Goal: Task Accomplishment & Management: Manage account settings

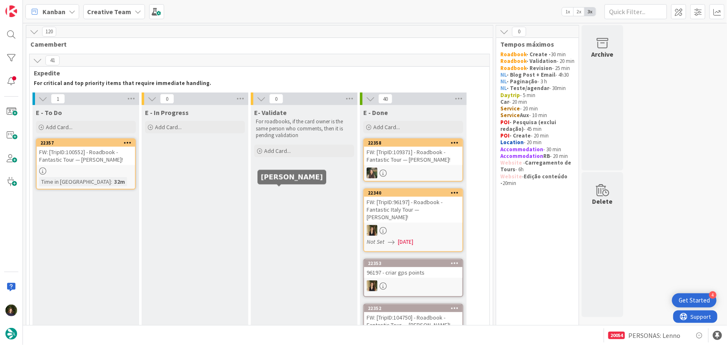
scroll to position [757, 0]
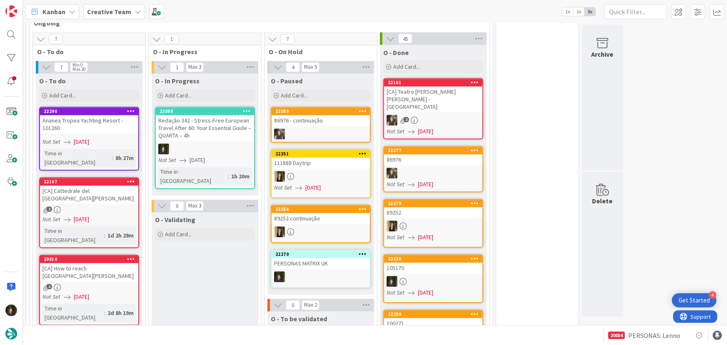
click at [192, 144] on div at bounding box center [205, 149] width 98 height 11
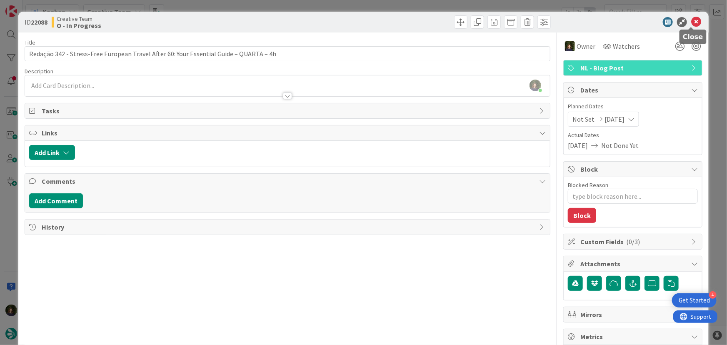
click at [691, 22] on icon at bounding box center [696, 22] width 10 height 10
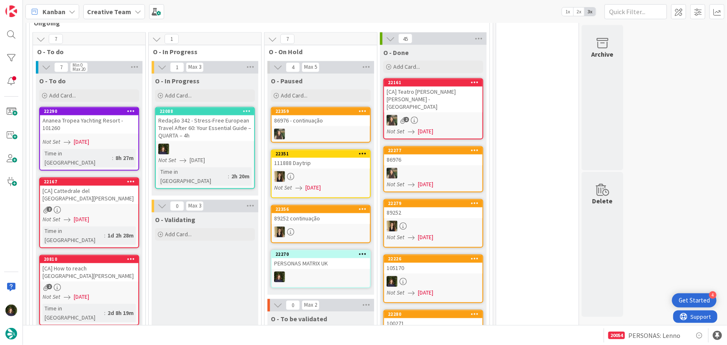
click at [249, 108] on icon at bounding box center [247, 111] width 8 height 6
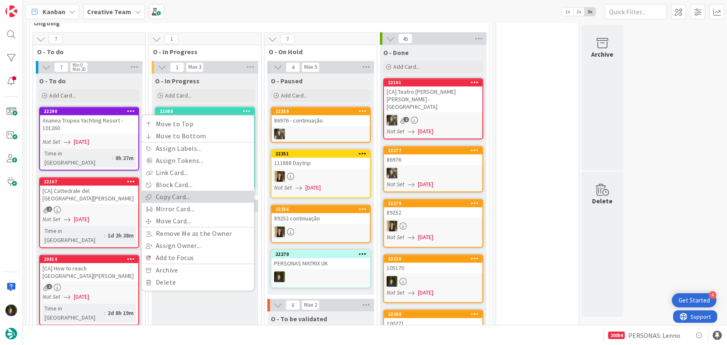
click at [188, 191] on link "Copy Card..." at bounding box center [198, 197] width 112 height 12
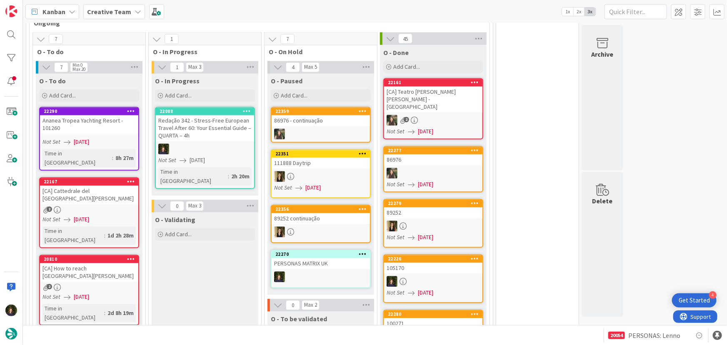
click at [201, 115] on div "Redação 342 - Stress-Free European Travel After 60: Your Essential Guide – QUAR…" at bounding box center [205, 128] width 98 height 26
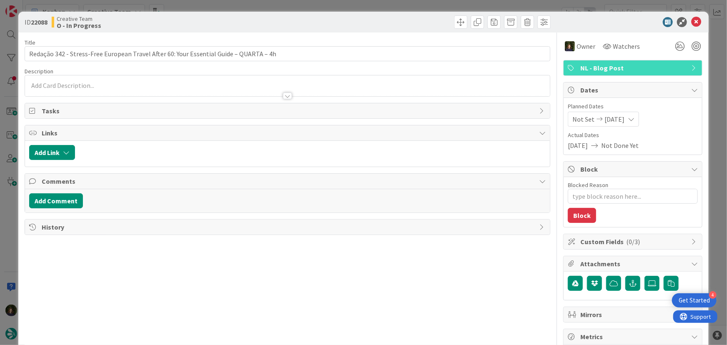
click at [620, 71] on span "NL - Blog Post" at bounding box center [633, 68] width 107 height 10
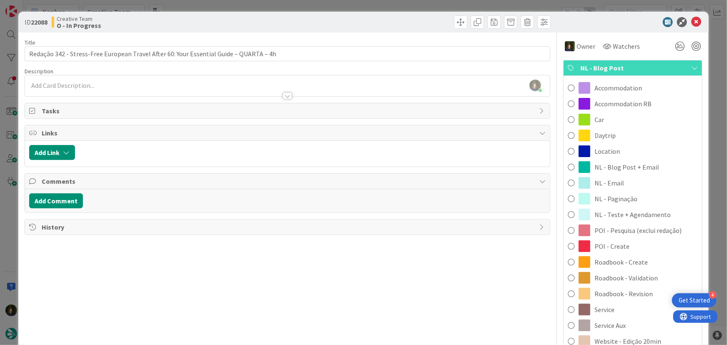
click at [629, 66] on span "NL - Blog Post" at bounding box center [633, 68] width 107 height 10
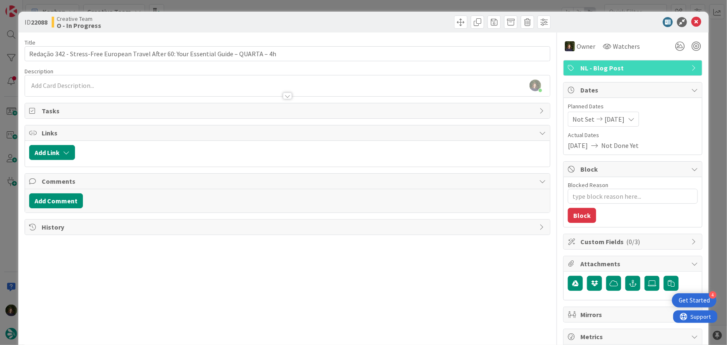
click at [616, 69] on span "NL - Blog Post" at bounding box center [633, 68] width 107 height 10
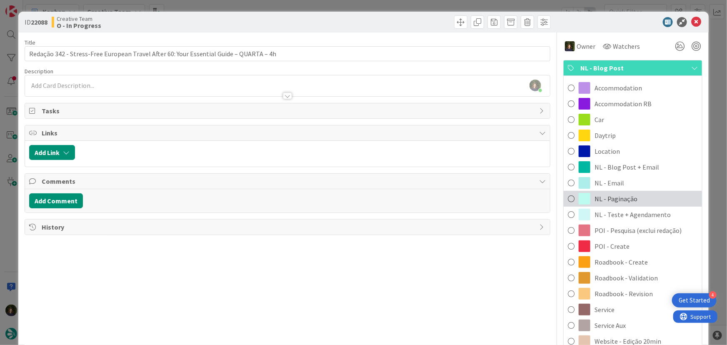
click at [625, 196] on span "NL - Paginação" at bounding box center [615, 199] width 43 height 10
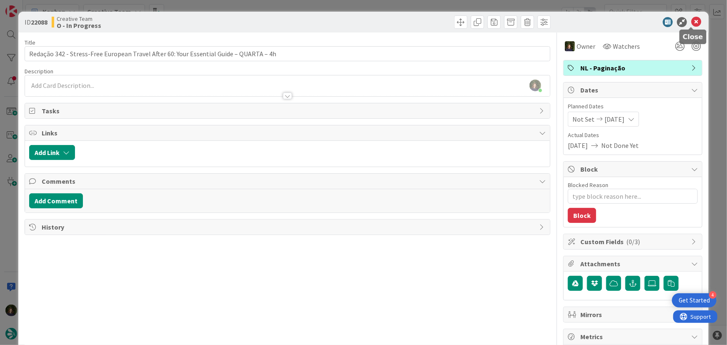
drag, startPoint x: 690, startPoint y: 19, endPoint x: 684, endPoint y: 22, distance: 6.7
click at [691, 20] on icon at bounding box center [696, 22] width 10 height 10
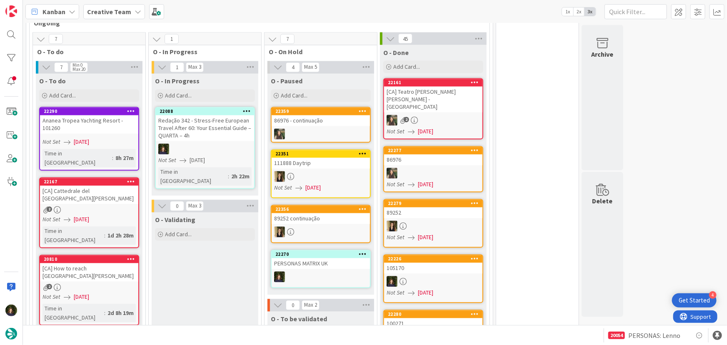
click at [207, 115] on div "Redação 342 - Stress-Free European Travel After 60: Your Essential Guide – QUAR…" at bounding box center [205, 128] width 98 height 26
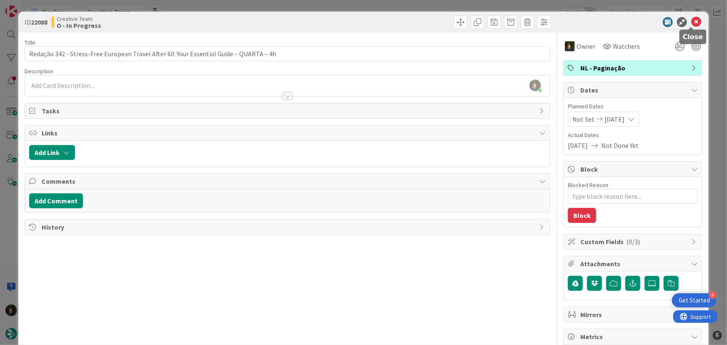
click at [691, 22] on icon at bounding box center [696, 22] width 10 height 10
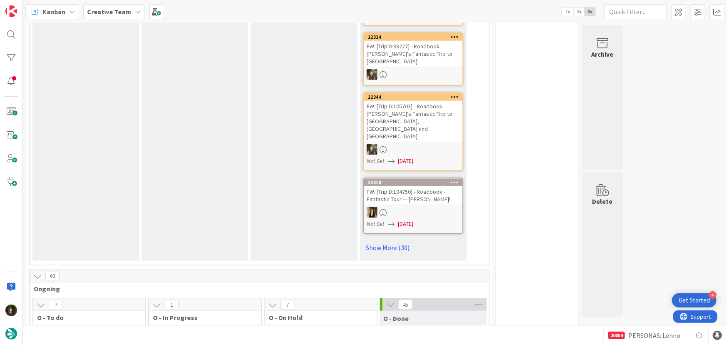
scroll to position [492, 0]
click at [371, 240] on link "Show More (30)" at bounding box center [413, 246] width 100 height 13
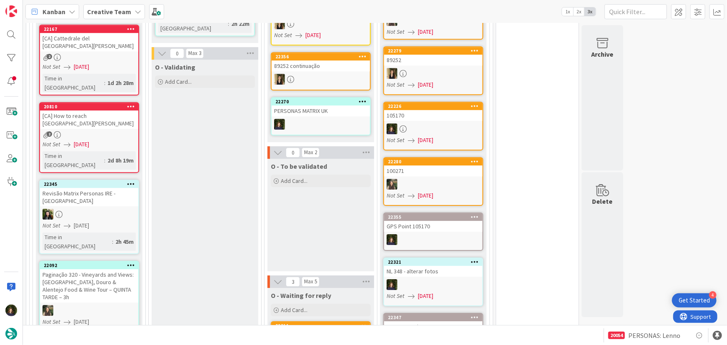
scroll to position [2839, 0]
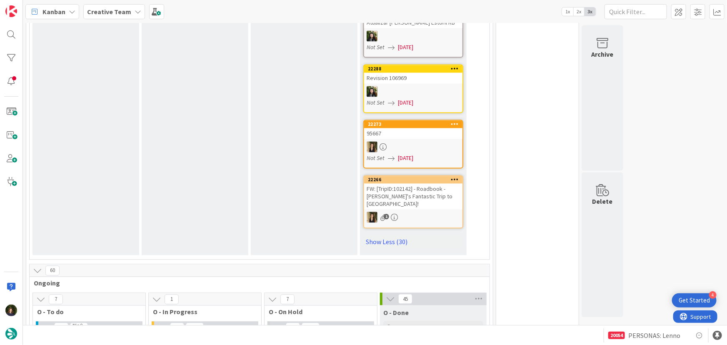
scroll to position [2385, 0]
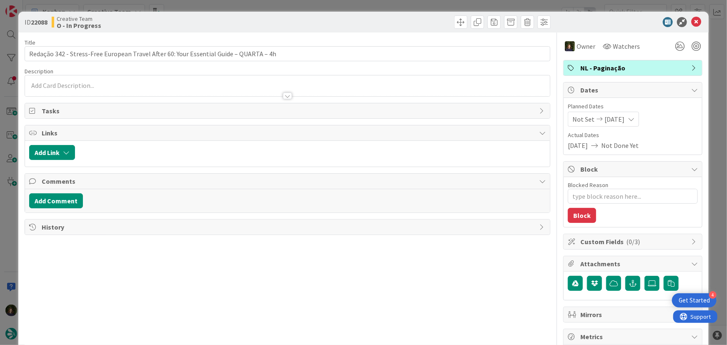
click at [612, 69] on span "NL - Paginação" at bounding box center [633, 68] width 107 height 10
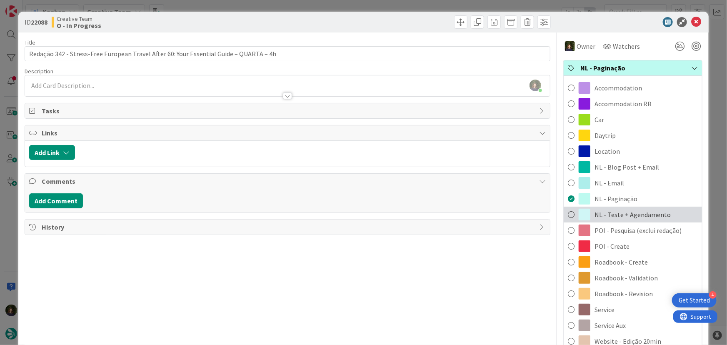
click at [627, 214] on span "NL - Teste + Agendamento" at bounding box center [632, 214] width 76 height 10
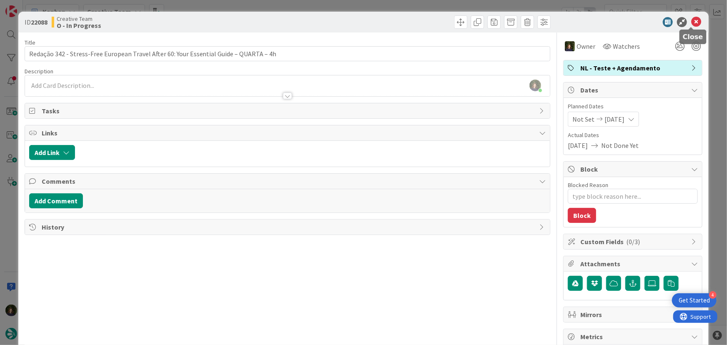
click at [691, 20] on icon at bounding box center [696, 22] width 10 height 10
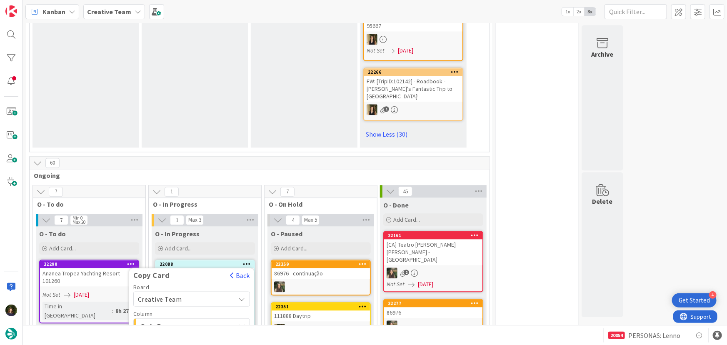
scroll to position [2536, 0]
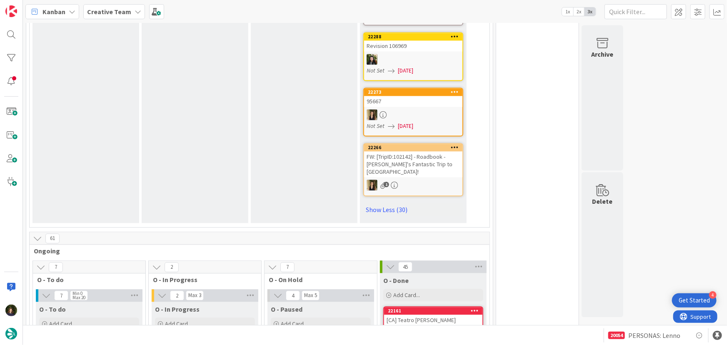
scroll to position [2387, 0]
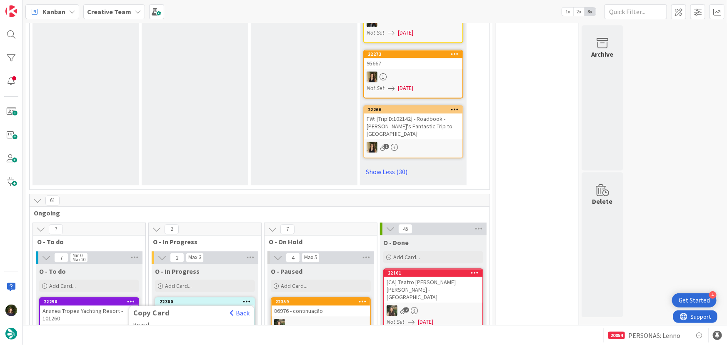
scroll to position [2501, 0]
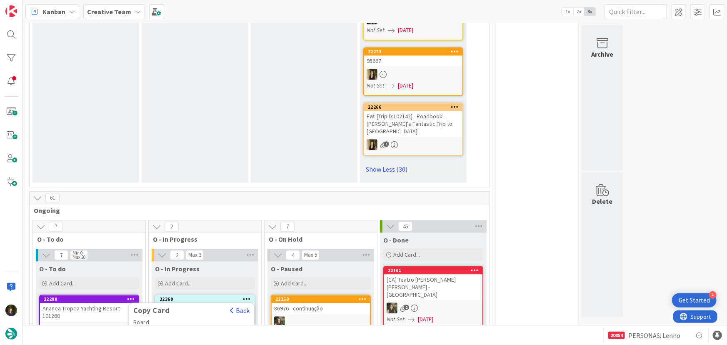
click at [247, 296] on icon at bounding box center [247, 299] width 8 height 6
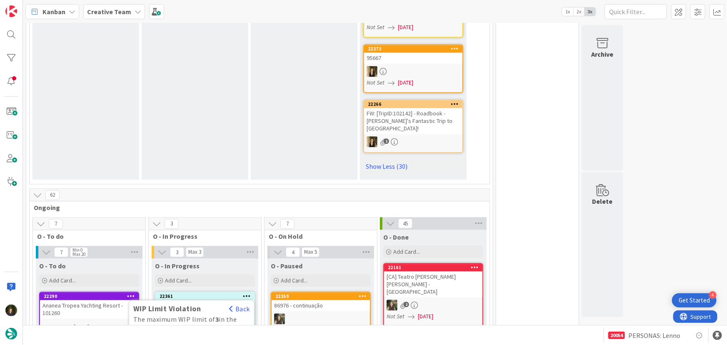
scroll to position [2501, 0]
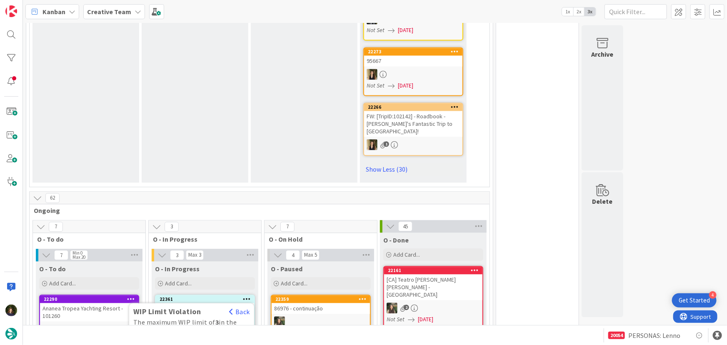
click at [245, 296] on icon at bounding box center [247, 299] width 8 height 6
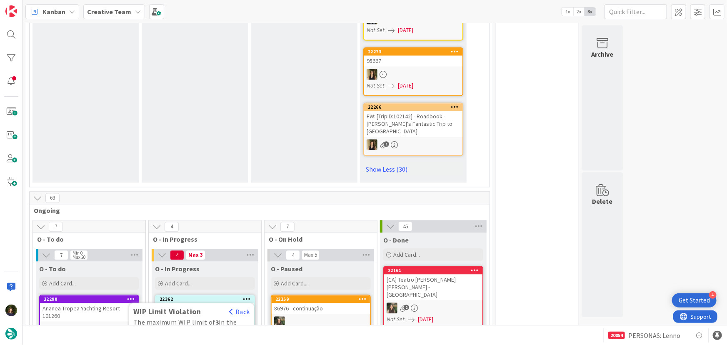
scroll to position [2539, 0]
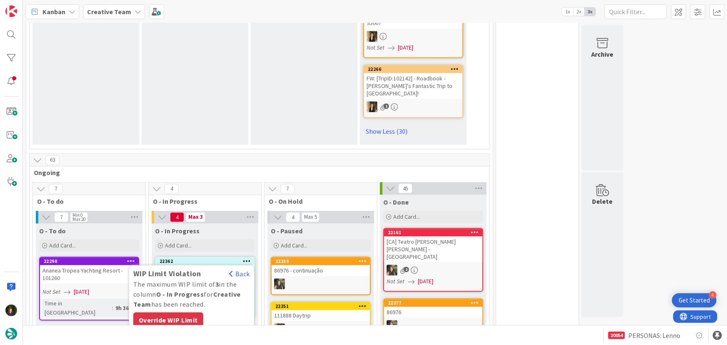
click at [167, 312] on div "Override WIP Limit" at bounding box center [168, 319] width 70 height 15
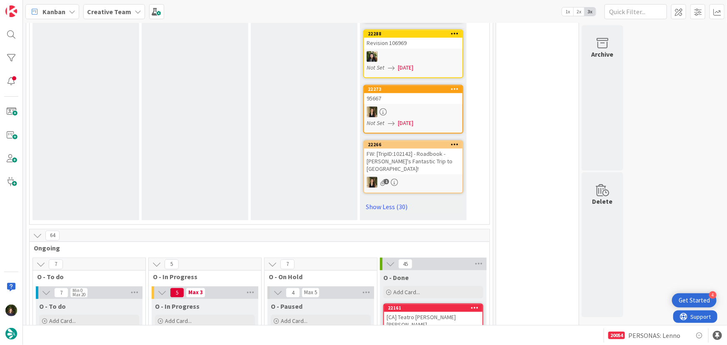
scroll to position [2463, 0]
click at [246, 334] on icon at bounding box center [247, 337] width 8 height 6
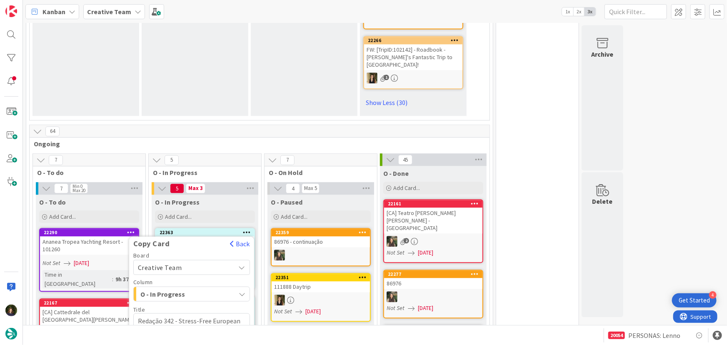
scroll to position [2577, 0]
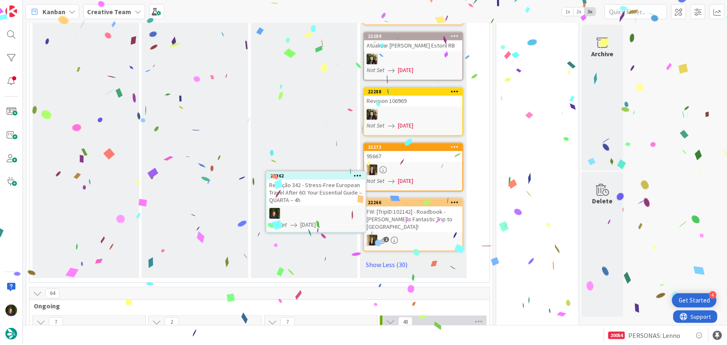
scroll to position [2409, 0]
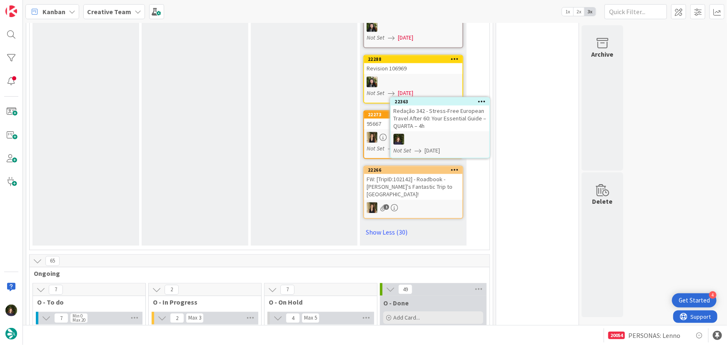
scroll to position [2436, 0]
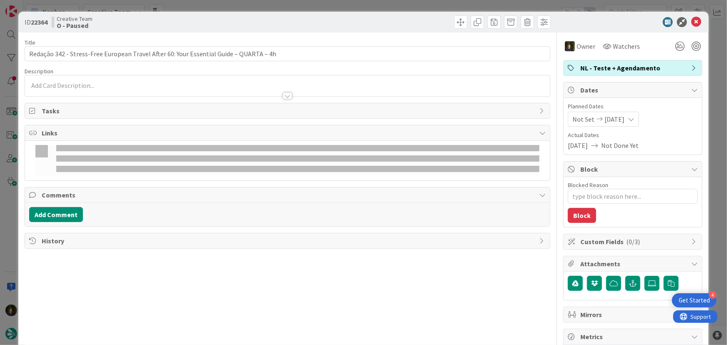
type textarea "x"
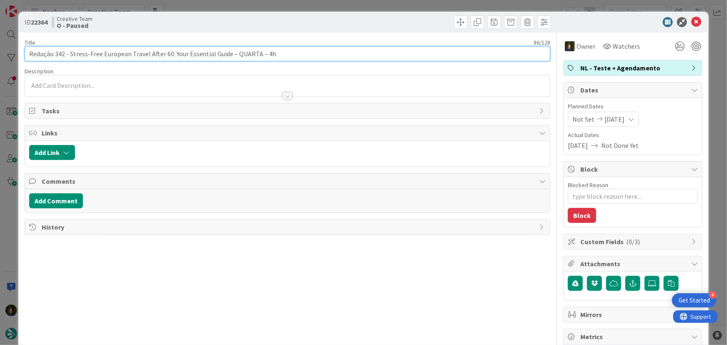
click at [266, 55] on input "Redação 342 - Stress-Free European Travel After 60: Your Essential Guide – QUAR…" at bounding box center [288, 53] width 526 height 15
type input "Redação 342 - Stress-Free European Travel After 60: Your Essential Guide – QUAR…"
type textarea "x"
type input "Redação 342 - Stress-Free European Travel After 60: Your Essential Guide – QUAR…"
type textarea "x"
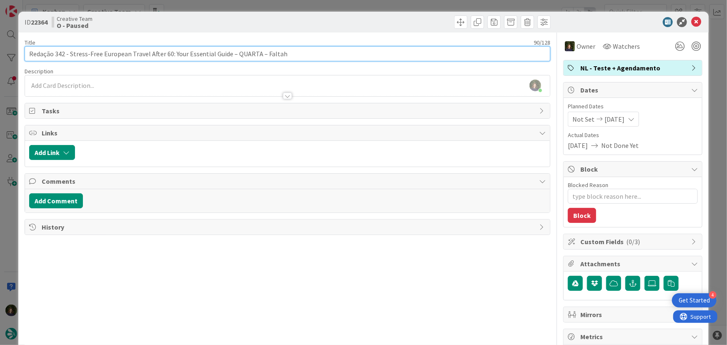
type input "Redação 342 - Stress-Free European Travel After 60: Your Essential Guide – QUAR…"
type textarea "x"
type input "Redação 342 - Stress-Free European Travel After 60: Your Essential Guide – QUAR…"
type textarea "x"
type input "Redação 342 - Stress-Free European Travel After 60: Your Essential Guide – QUAR…"
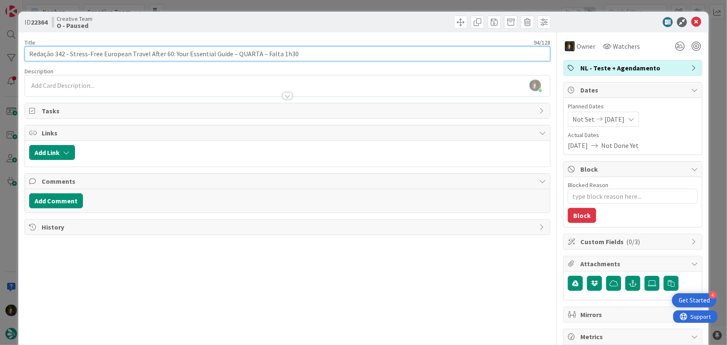
type textarea "x"
type input "Redação 342 - Stress-Free European Travel After 60: Your Essential Guide – QUAR…"
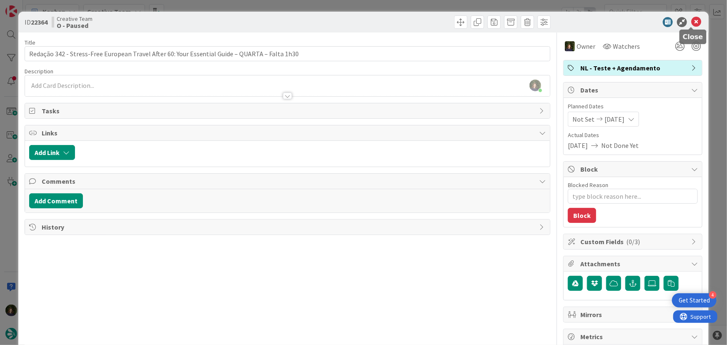
click at [692, 23] on icon at bounding box center [696, 22] width 10 height 10
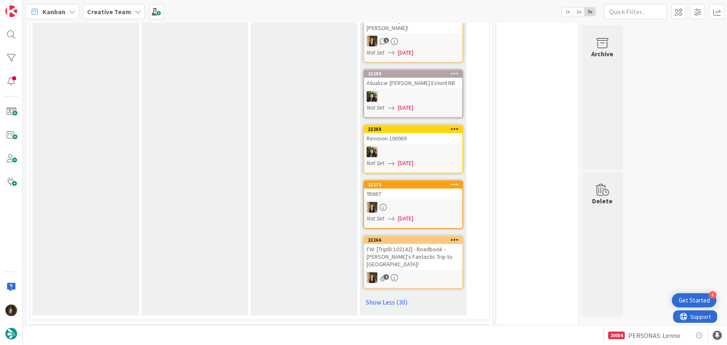
scroll to position [2284, 0]
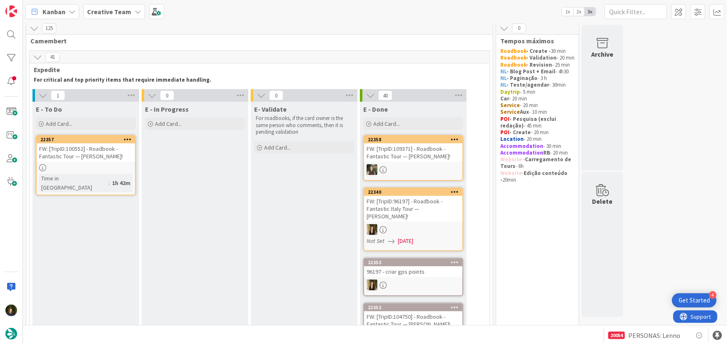
scroll to position [0, 0]
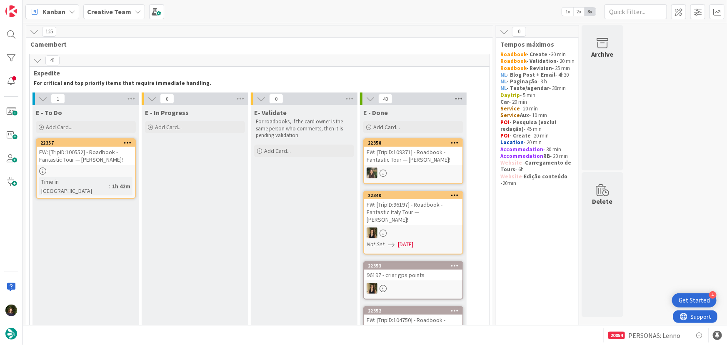
click at [458, 99] on icon at bounding box center [458, 98] width 11 height 12
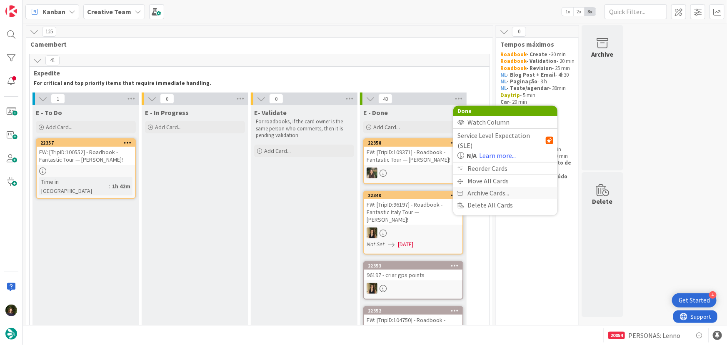
click at [492, 187] on span "Archive Cards..." at bounding box center [488, 193] width 42 height 12
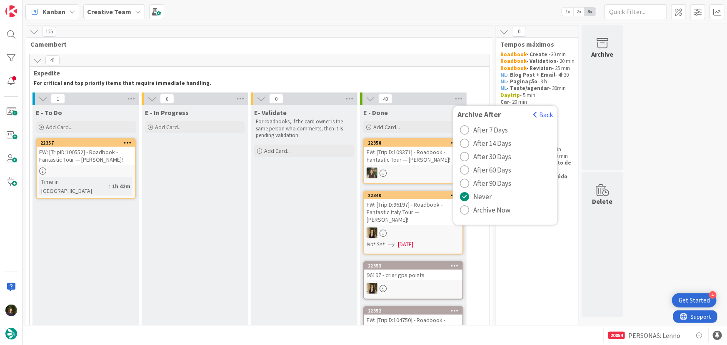
click at [488, 210] on span "Archive Now" at bounding box center [491, 210] width 37 height 12
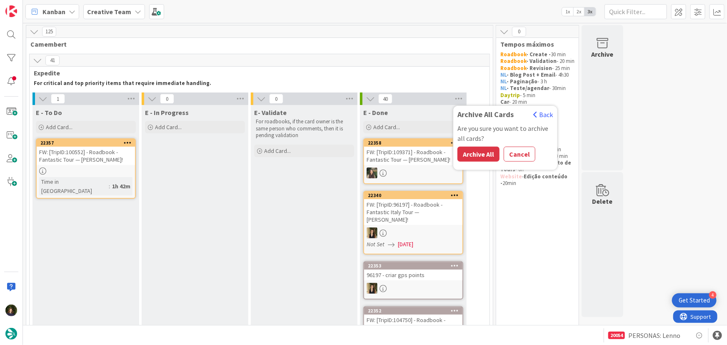
drag, startPoint x: 477, startPoint y: 154, endPoint x: 514, endPoint y: 182, distance: 46.1
click at [477, 153] on button "Archive All" at bounding box center [478, 154] width 42 height 15
